Goal: Task Accomplishment & Management: Use online tool/utility

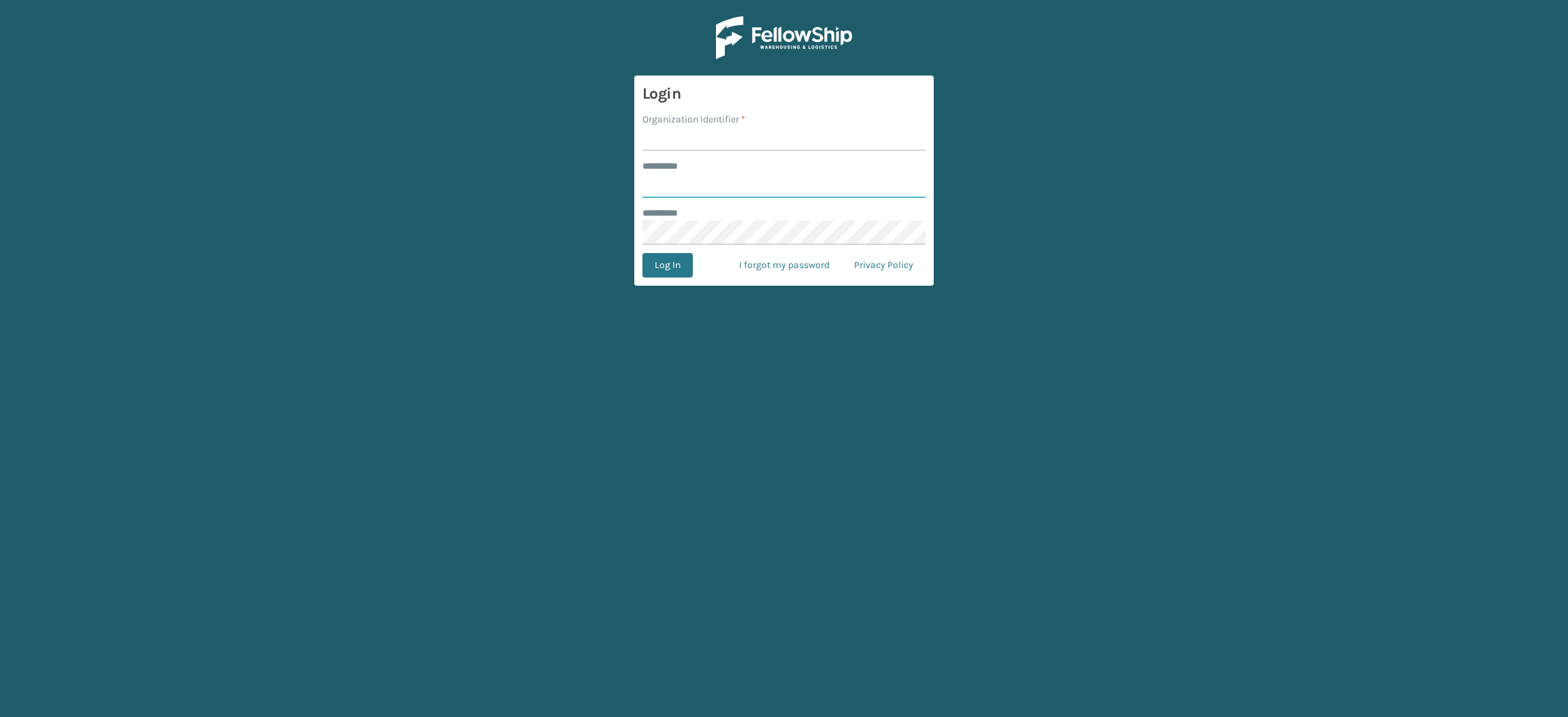
type input "**********"
click at [738, 130] on input "Organization Identifier *" at bounding box center [784, 139] width 283 height 24
type input "SuperAdminOrganization"
click at [683, 259] on button "Log In" at bounding box center [668, 265] width 50 height 24
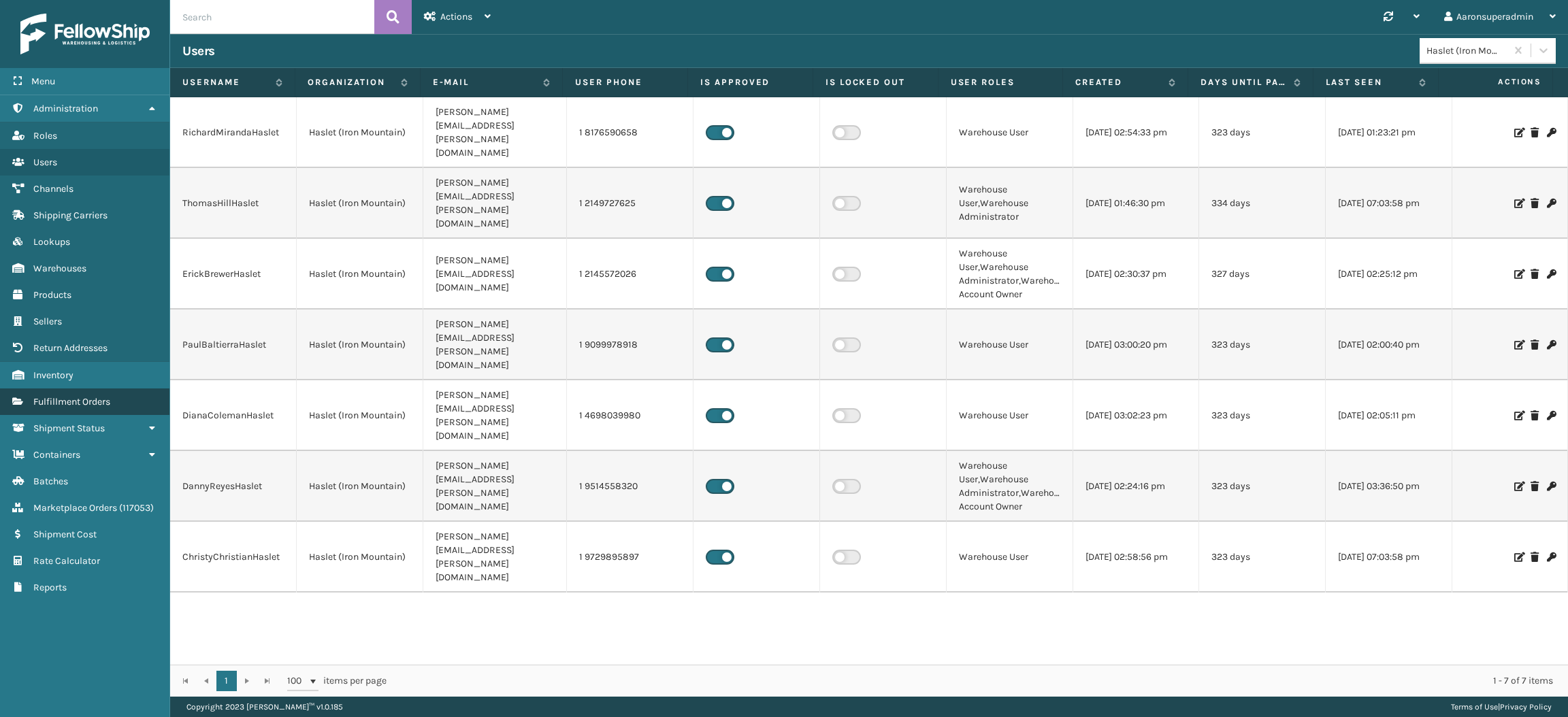
click at [66, 398] on span "Fulfillment Orders" at bounding box center [72, 401] width 77 height 12
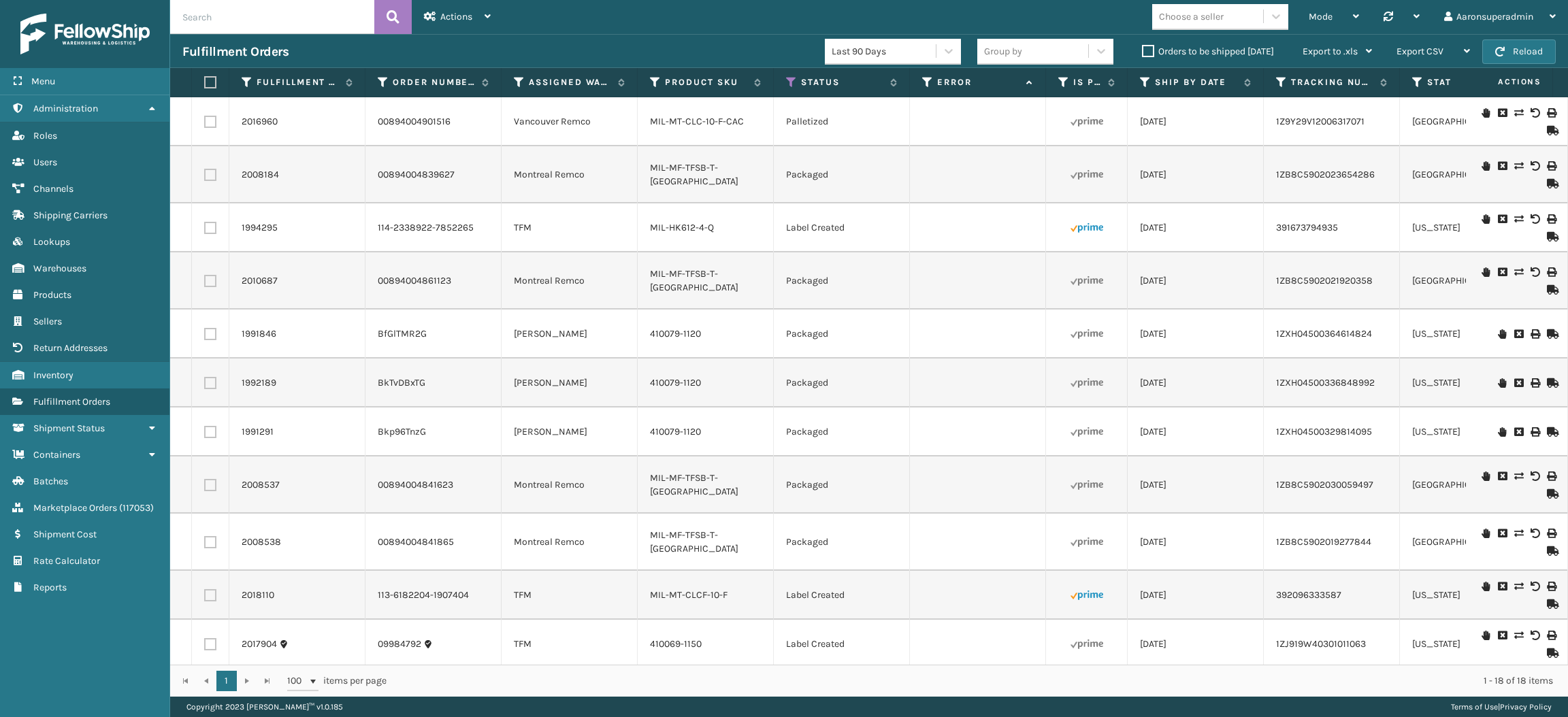
scroll to position [329, 0]
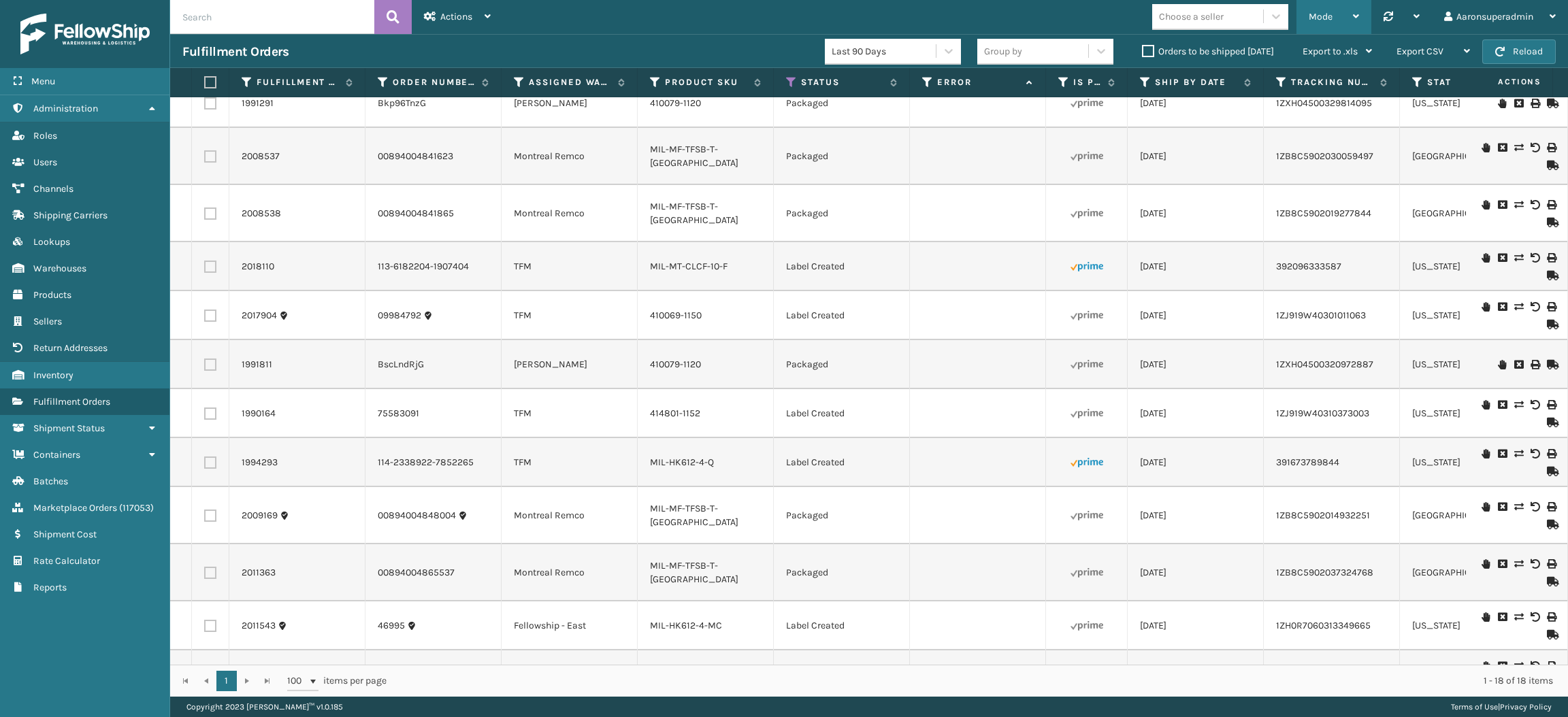
click at [1305, 27] on div "Mode Regular Mode Picking Mode Labeling Mode Palletizing Mode Exit Scan Mode" at bounding box center [1333, 17] width 75 height 34
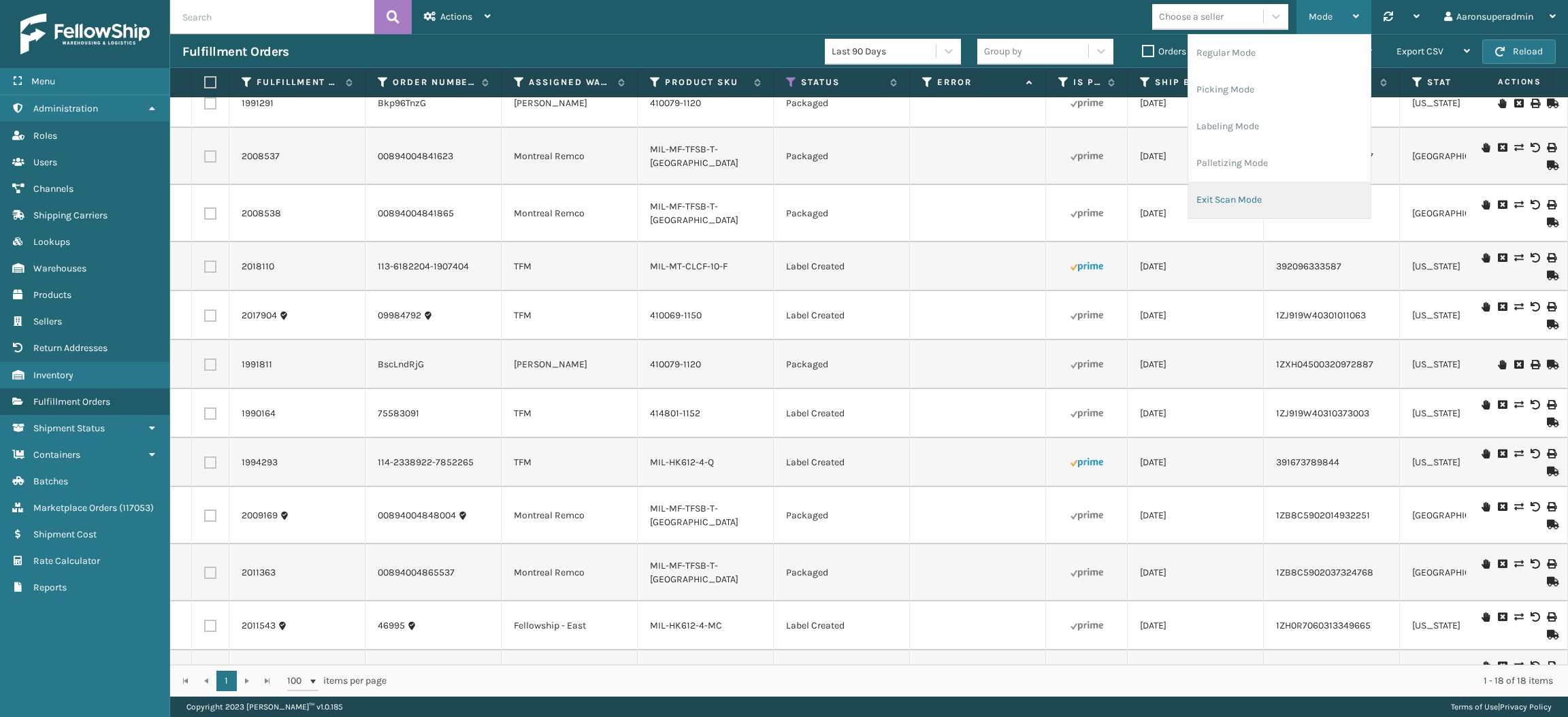
click at [1227, 199] on li "Exit Scan Mode" at bounding box center [1279, 200] width 183 height 37
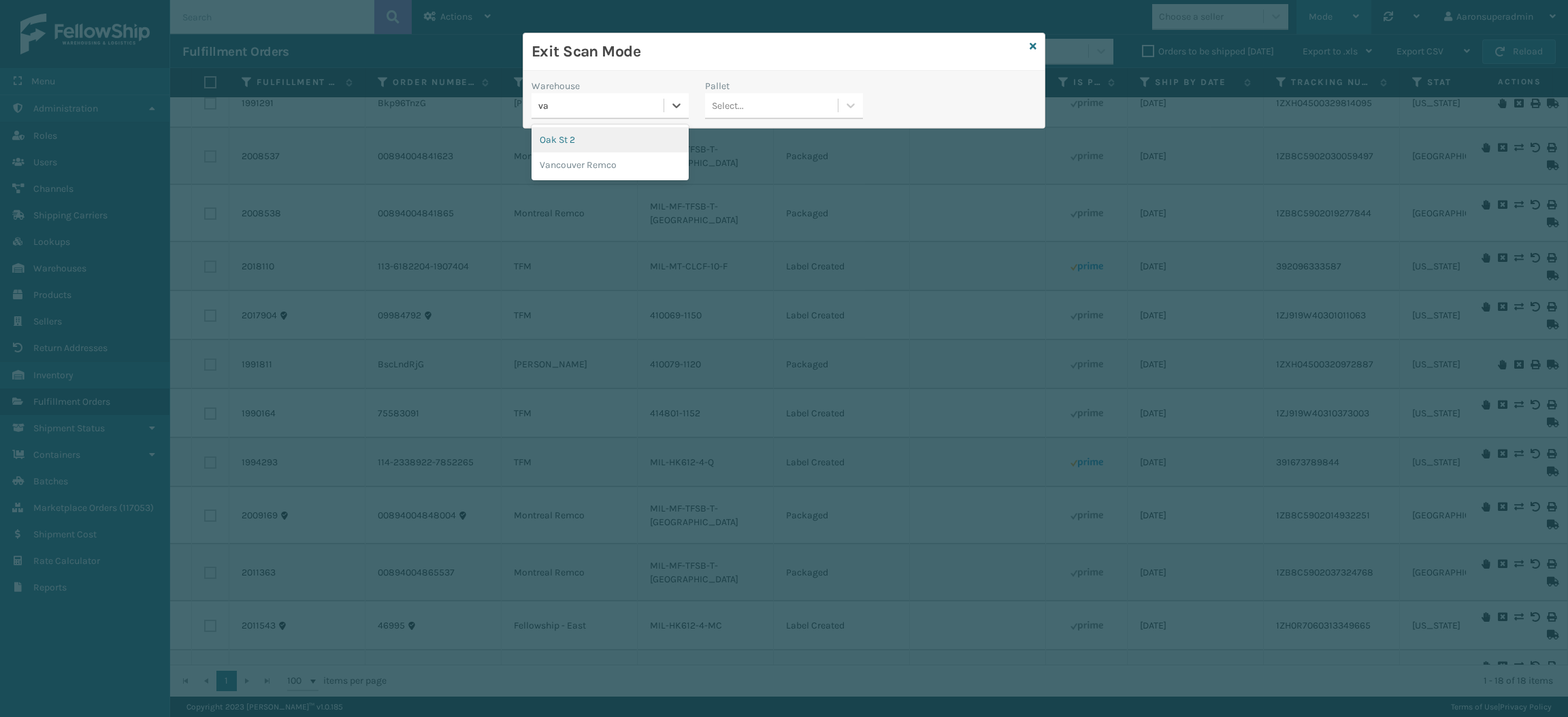
type input "van"
click at [598, 144] on div "Vancouver Remco" at bounding box center [610, 140] width 157 height 25
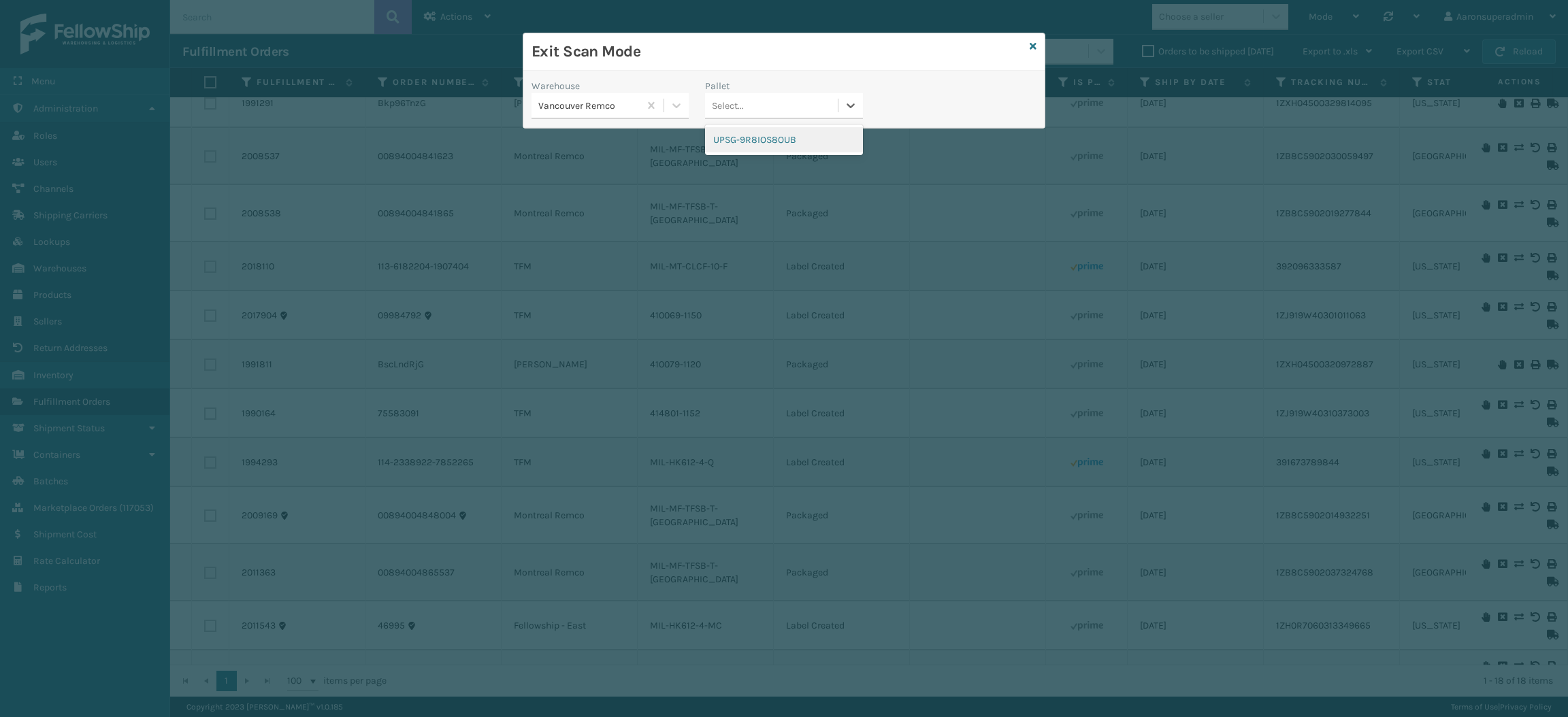
click at [748, 101] on div "Select..." at bounding box center [771, 106] width 132 height 22
click at [759, 133] on div "UPSG-9R8IOS8OUB" at bounding box center [784, 140] width 157 height 25
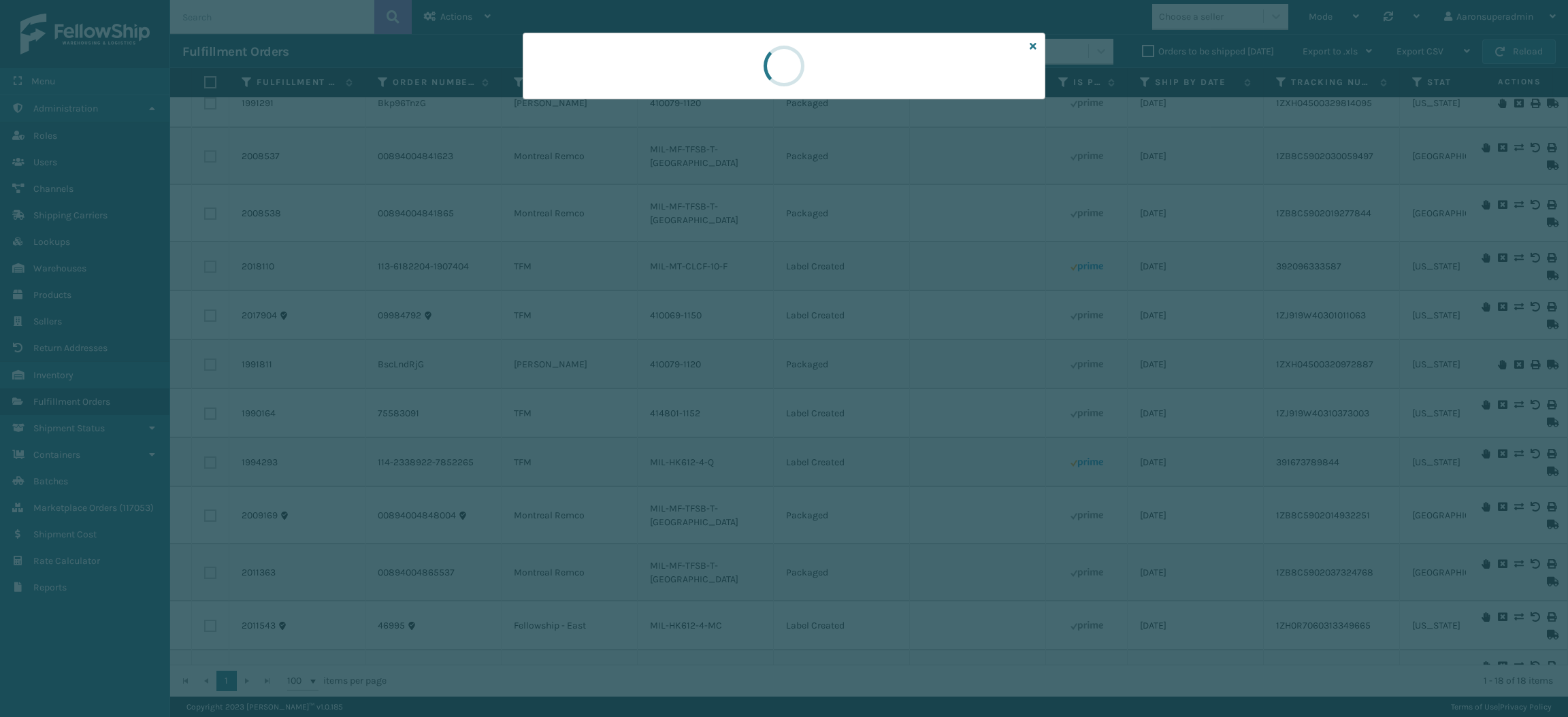
click at [627, 94] on div at bounding box center [784, 66] width 523 height 67
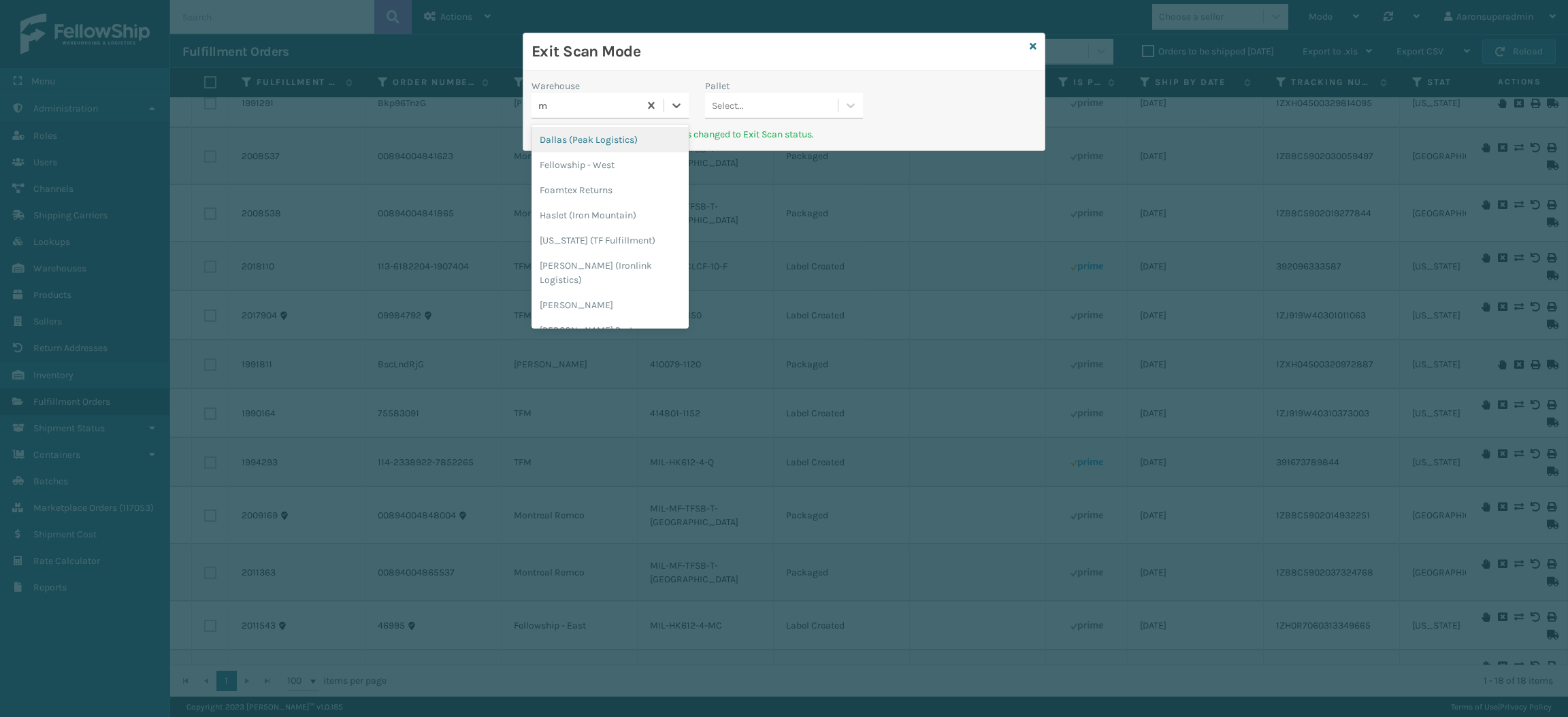
type input "mo"
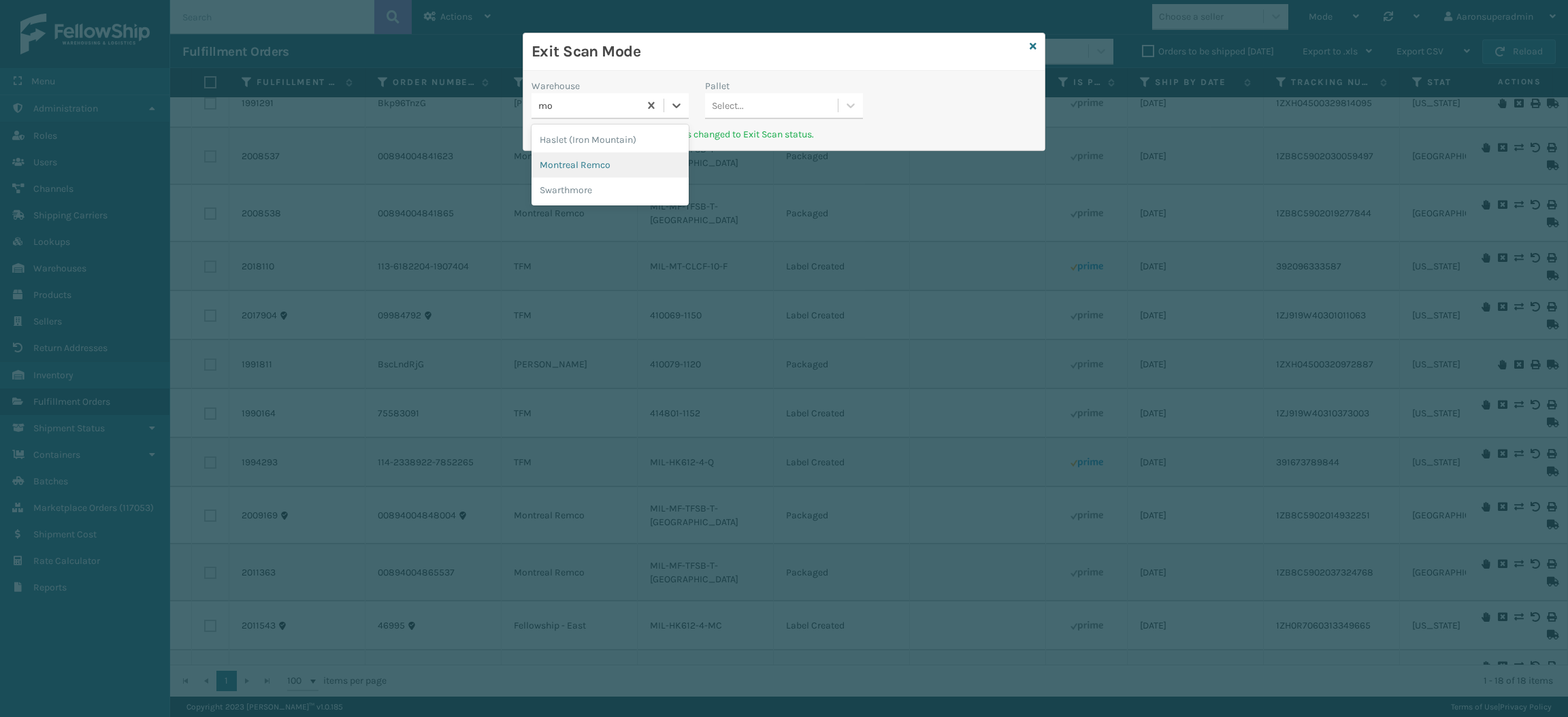
click at [591, 164] on div "Montreal Remco" at bounding box center [610, 165] width 157 height 25
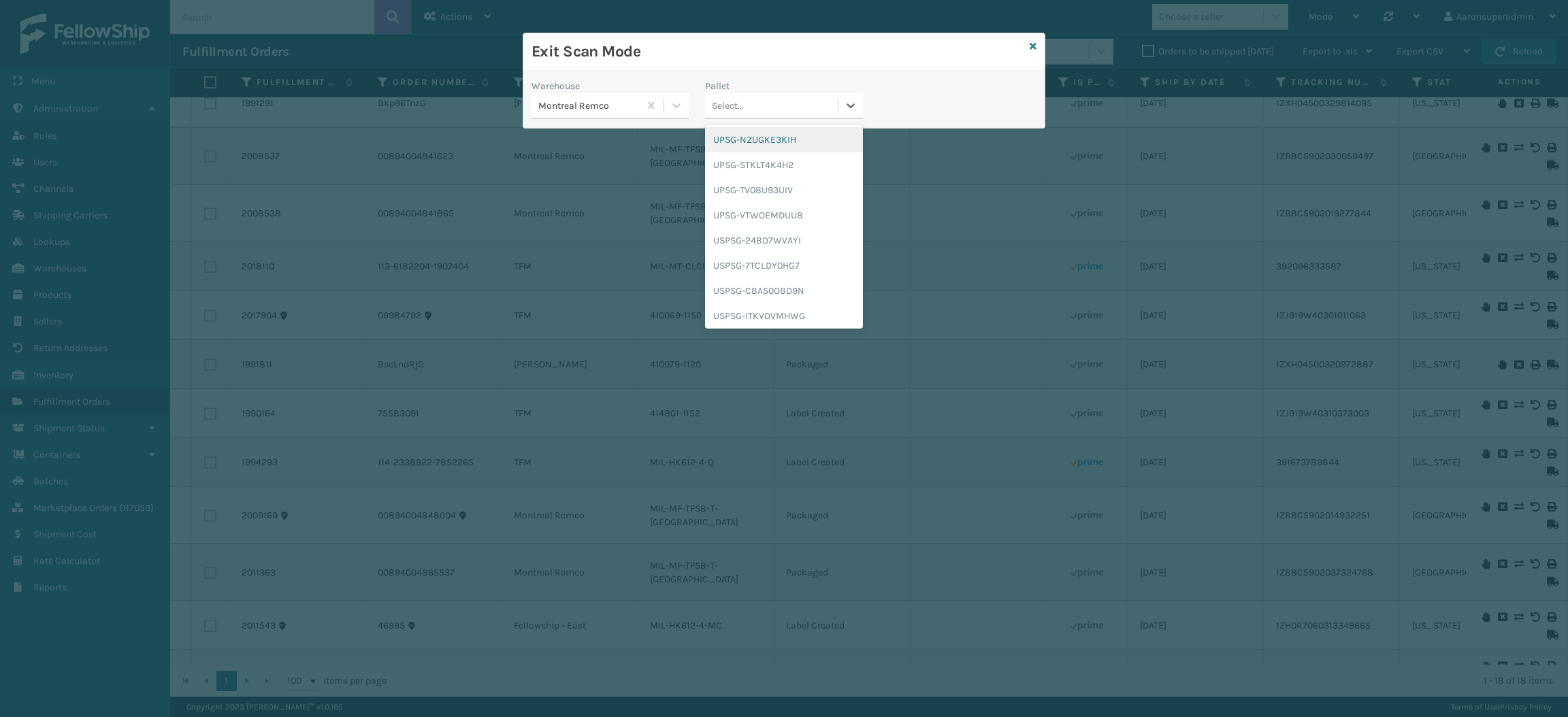
click at [744, 105] on div "Select..." at bounding box center [771, 106] width 132 height 22
click at [739, 130] on div "UPSG-NZUGKE3KIH" at bounding box center [784, 140] width 157 height 25
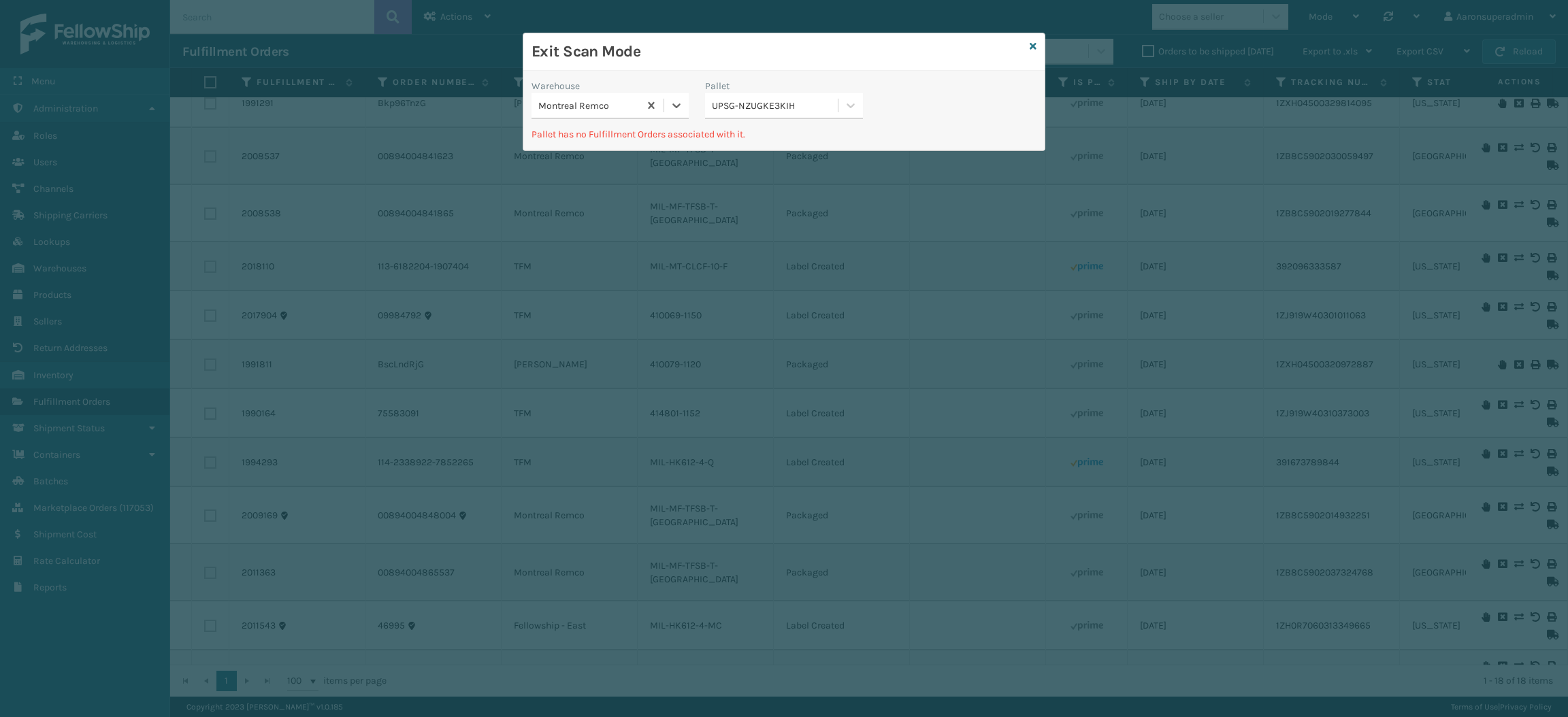
click at [752, 104] on div "UPSG-NZUGKE3KIH" at bounding box center [775, 106] width 127 height 15
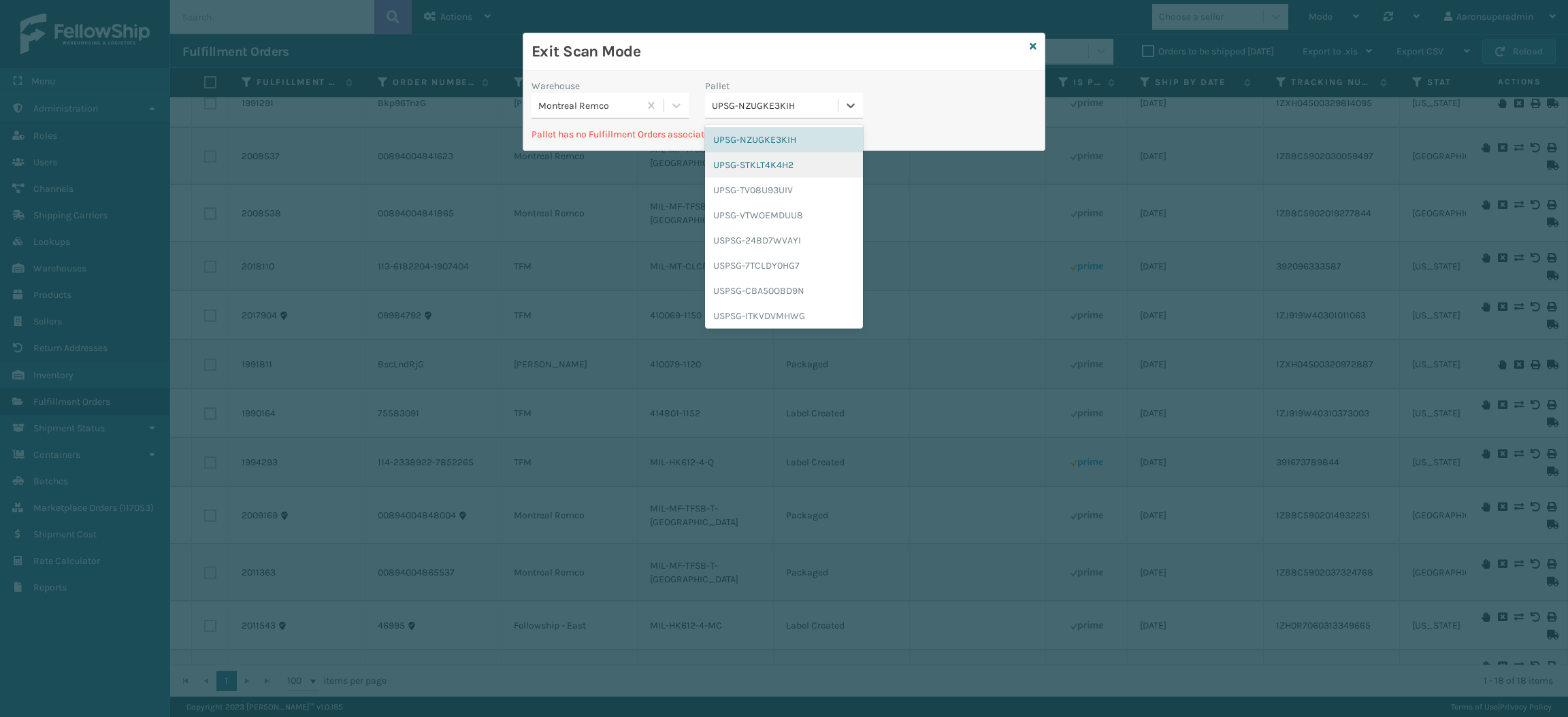
click at [756, 166] on div "UPSG-STKLT4K4H2" at bounding box center [784, 165] width 157 height 25
click at [761, 113] on div "UPSG-STKLT4K4H2" at bounding box center [771, 106] width 132 height 22
click at [758, 193] on div "UPSG-TV08U93UIV" at bounding box center [784, 190] width 157 height 25
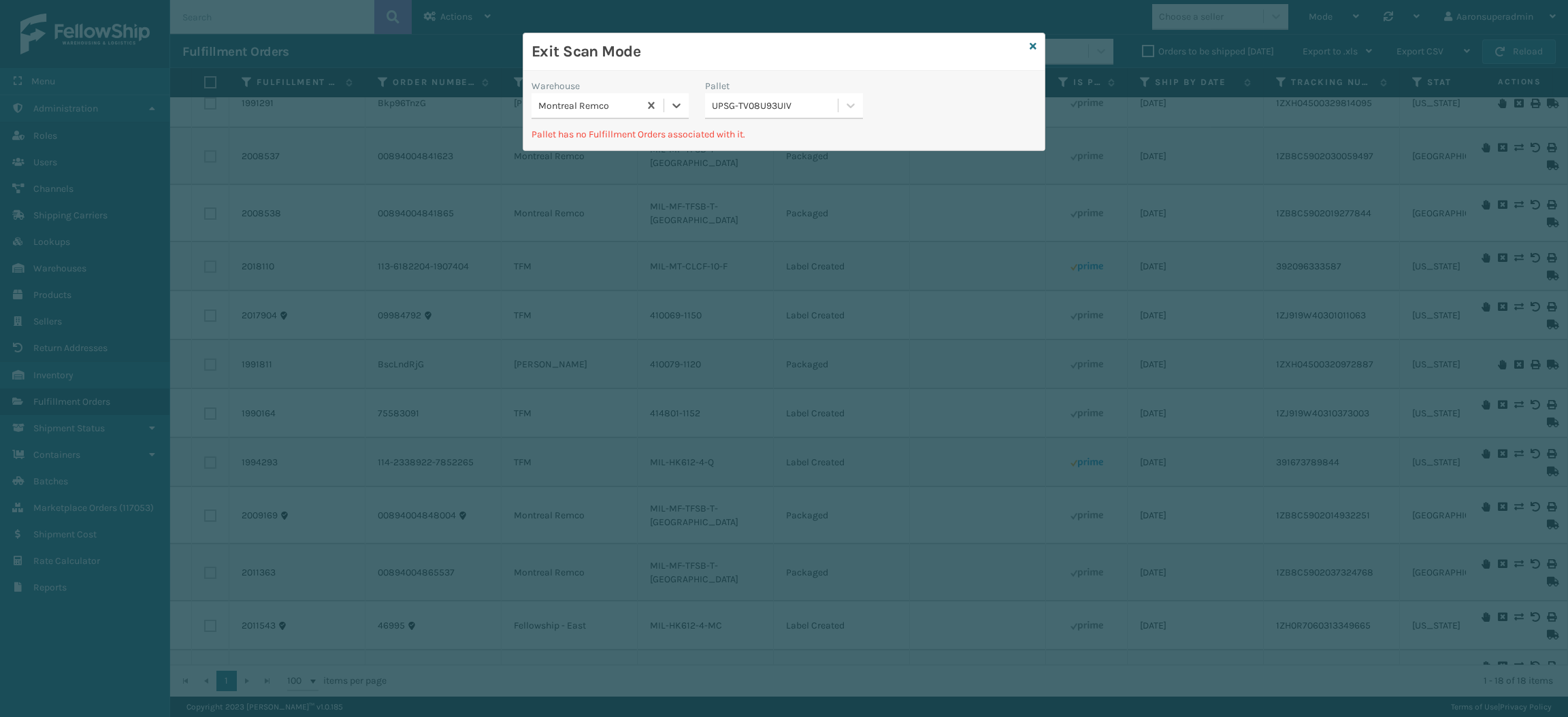
click at [753, 117] on div "UPSG-TV08U93UIV" at bounding box center [784, 106] width 157 height 26
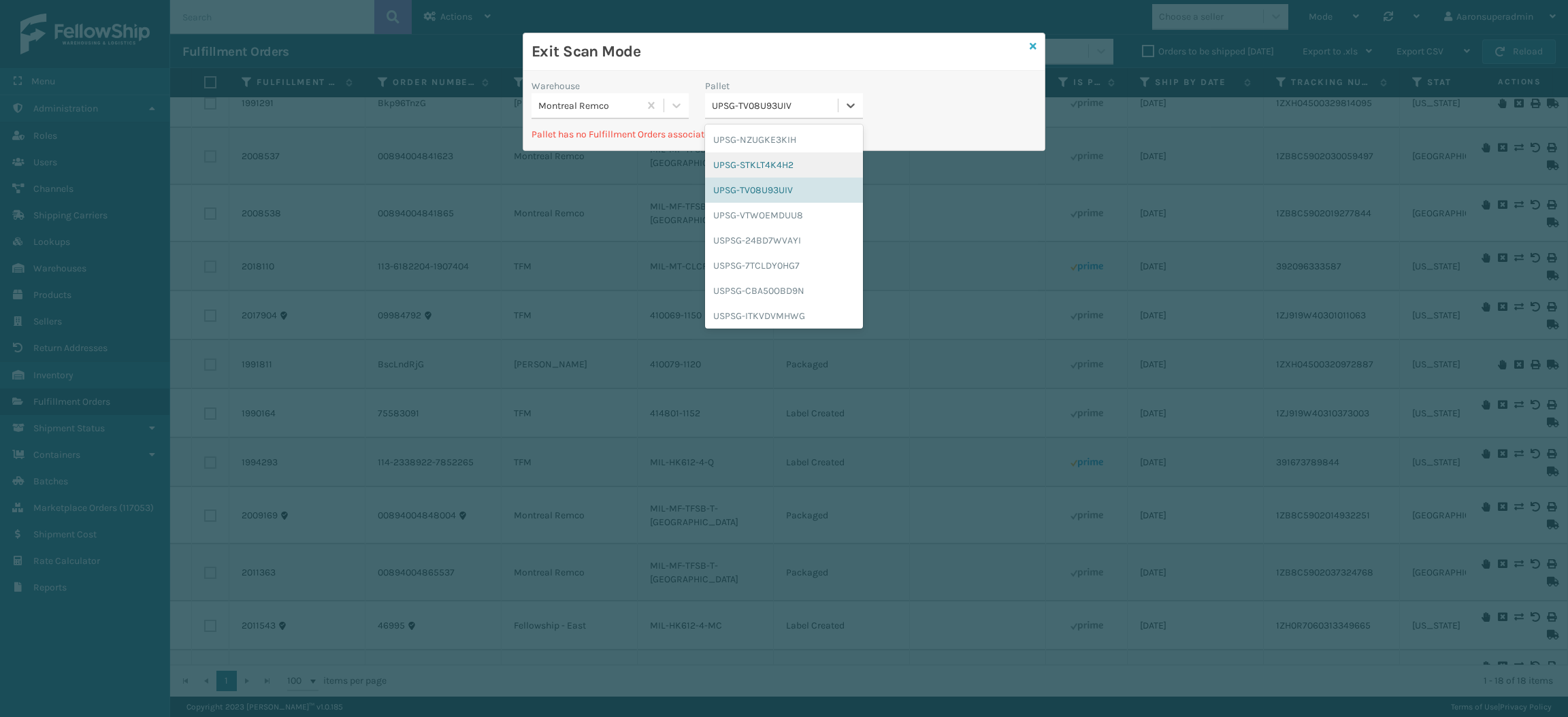
click at [1034, 45] on icon at bounding box center [1033, 47] width 7 height 10
